Goal: Navigation & Orientation: Find specific page/section

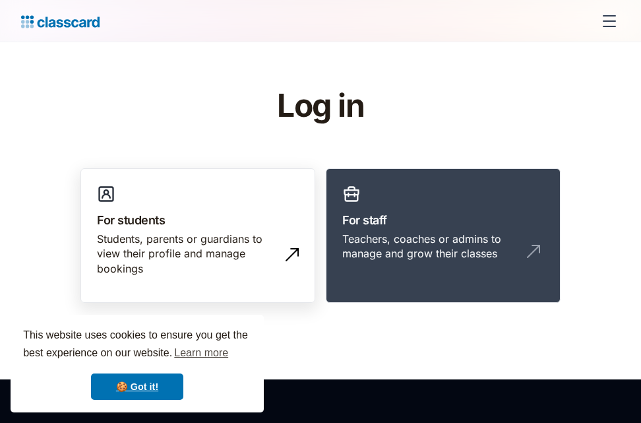
click at [224, 235] on div "Students, parents or guardians to view their profile and manage bookings" at bounding box center [184, 254] width 175 height 44
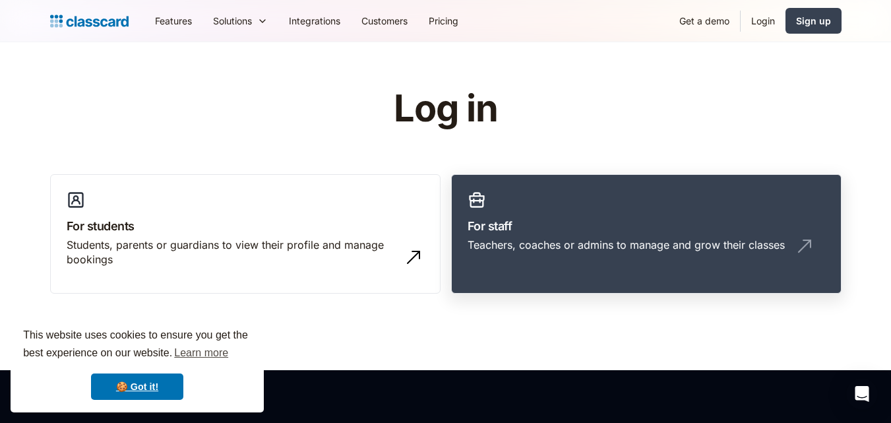
click at [613, 224] on h3 "For staff" at bounding box center [646, 226] width 357 height 18
